Goal: Find contact information: Find contact information

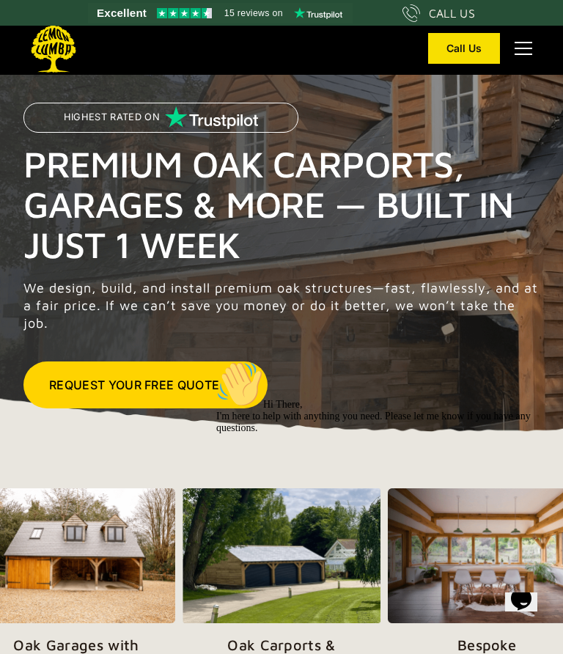
click at [546, 434] on div "Hi There, I'm here to help with anything you need. Please let me know if you ha…" at bounding box center [385, 397] width 338 height 73
click at [541, 434] on div "Hi There, I'm here to help with anything you need. Please let me know if you ha…" at bounding box center [385, 397] width 338 height 73
click at [505, 434] on div "Hi There, I'm here to help with anything you need. Please let me know if you ha…" at bounding box center [385, 397] width 338 height 73
click at [541, 591] on img at bounding box center [487, 557] width 198 height 136
